Goal: Task Accomplishment & Management: Manage account settings

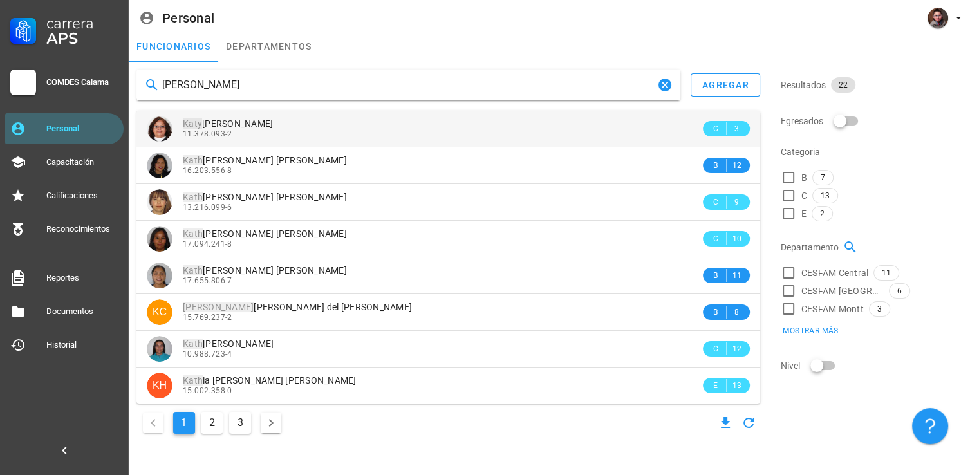
type input "[PERSON_NAME]"
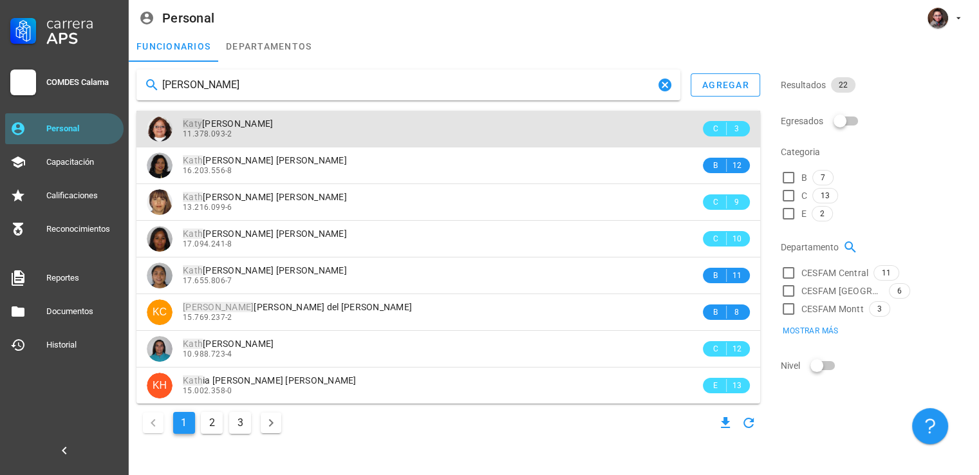
click at [210, 140] on div "Katy Del Carmen Vega Maizares 11.378.093-2" at bounding box center [441, 128] width 517 height 35
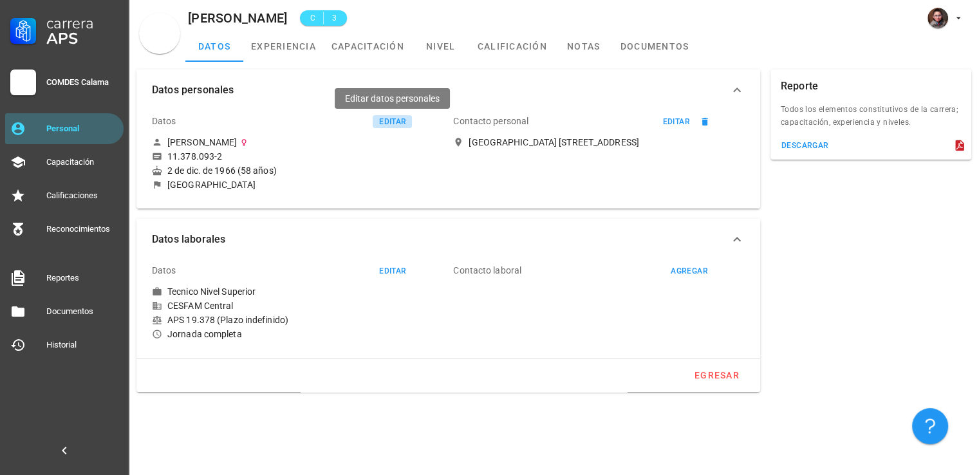
click at [391, 121] on div "editar" at bounding box center [392, 121] width 28 height 9
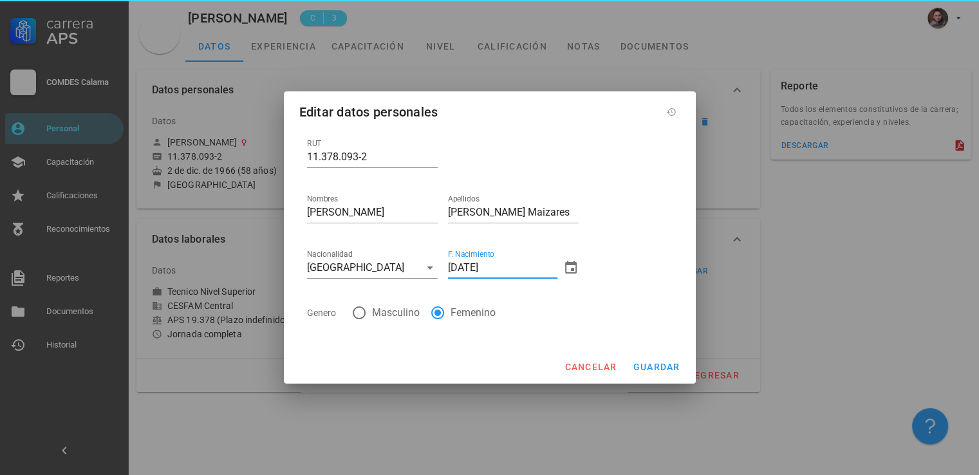
click at [496, 264] on input "02/12/1966" at bounding box center [502, 267] width 109 height 21
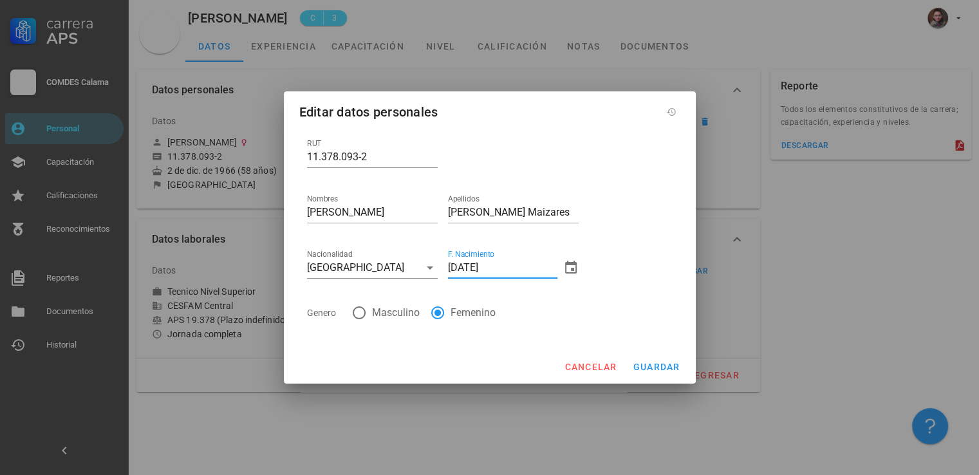
drag, startPoint x: 504, startPoint y: 266, endPoint x: 447, endPoint y: 271, distance: 56.9
click at [448, 271] on input "02/12/1966" at bounding box center [502, 267] width 109 height 21
type input "11/07/1969"
click at [483, 210] on input "Vega Maizares" at bounding box center [513, 212] width 131 height 21
click at [494, 270] on input "11/07/1969" at bounding box center [502, 267] width 109 height 21
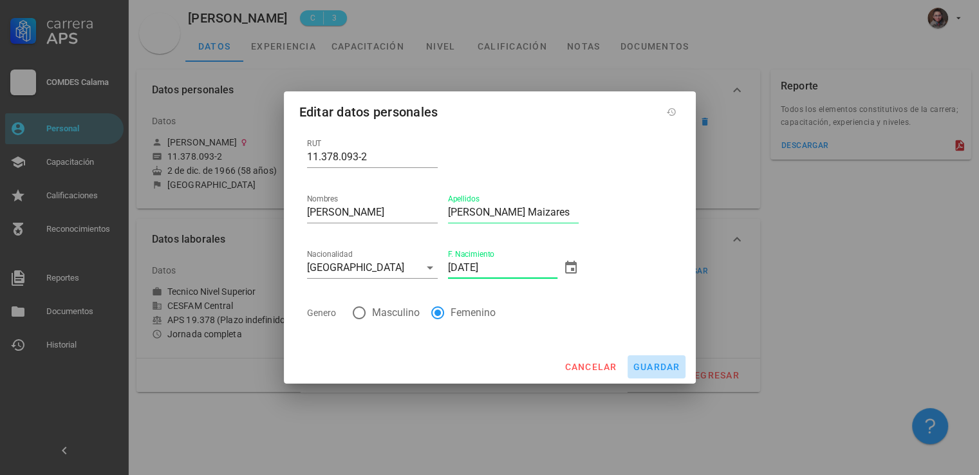
click at [674, 366] on span "guardar" at bounding box center [657, 367] width 48 height 10
